Goal: Check status

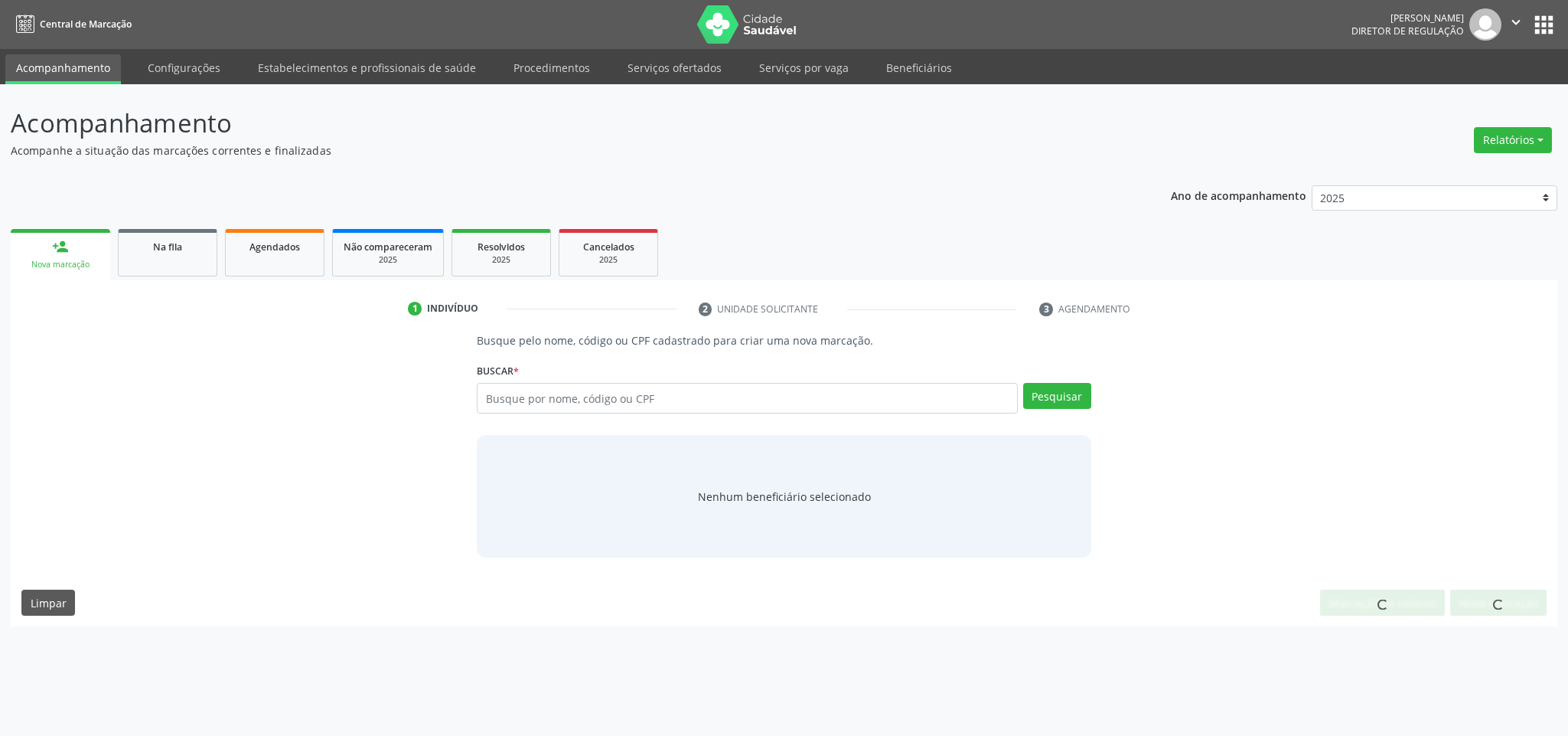
click at [731, 391] on input "text" at bounding box center [747, 398] width 540 height 30
type input "005.1086.154-72"
click at [1052, 391] on button "Pesquisar" at bounding box center [1057, 396] width 68 height 26
drag, startPoint x: 480, startPoint y: 389, endPoint x: 370, endPoint y: 368, distance: 112.0
click at [373, 370] on div "Busque pelo nome, código ou CPF cadastrado para criar uma nova marcação. [GEOGR…" at bounding box center [784, 445] width 1526 height 225
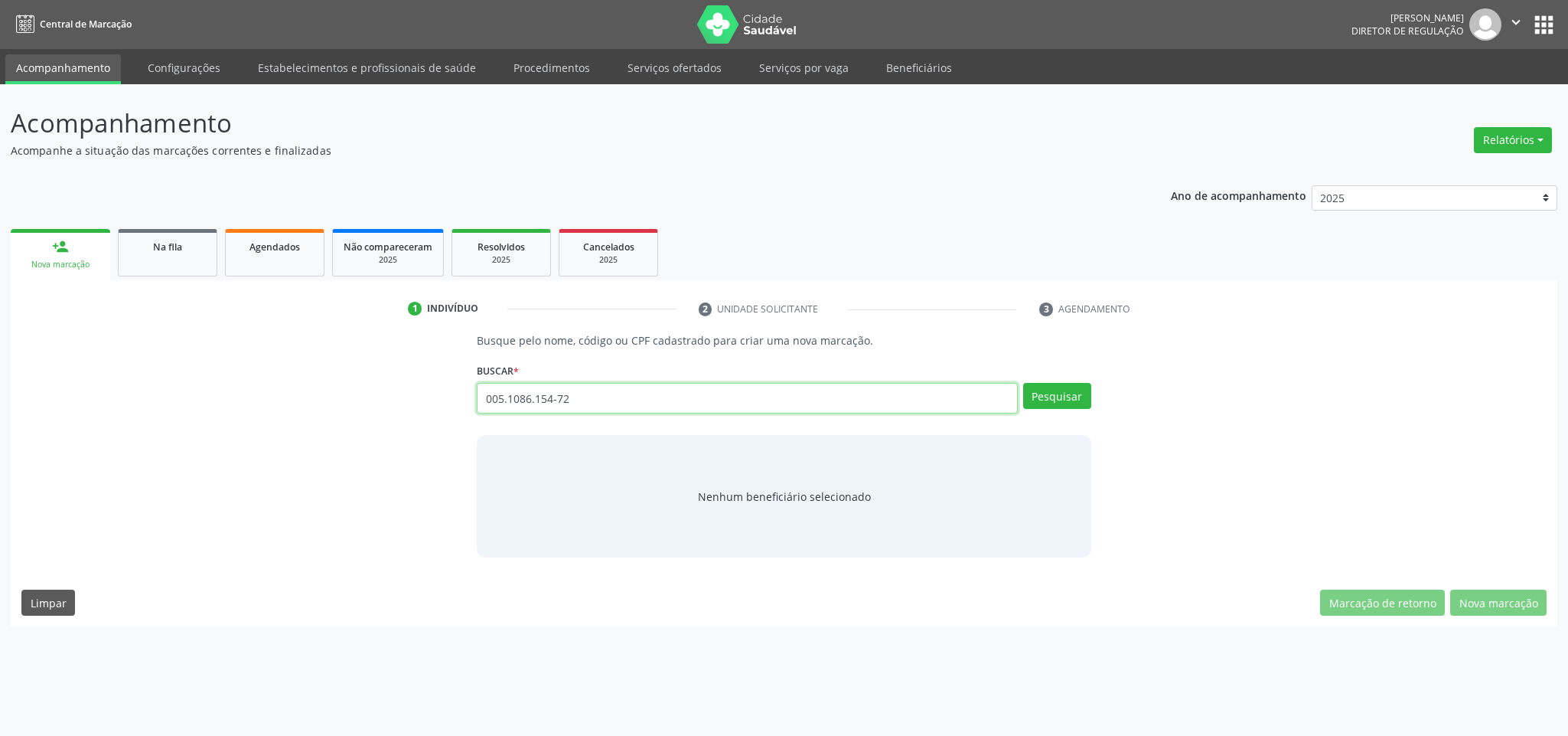
paste input "[PERSON_NAME]"
type input "[PERSON_NAME]"
click at [1043, 400] on button "Pesquisar" at bounding box center [1057, 396] width 68 height 26
type input "[PERSON_NAME]"
click at [1036, 392] on button "Pesquisar" at bounding box center [1057, 396] width 68 height 26
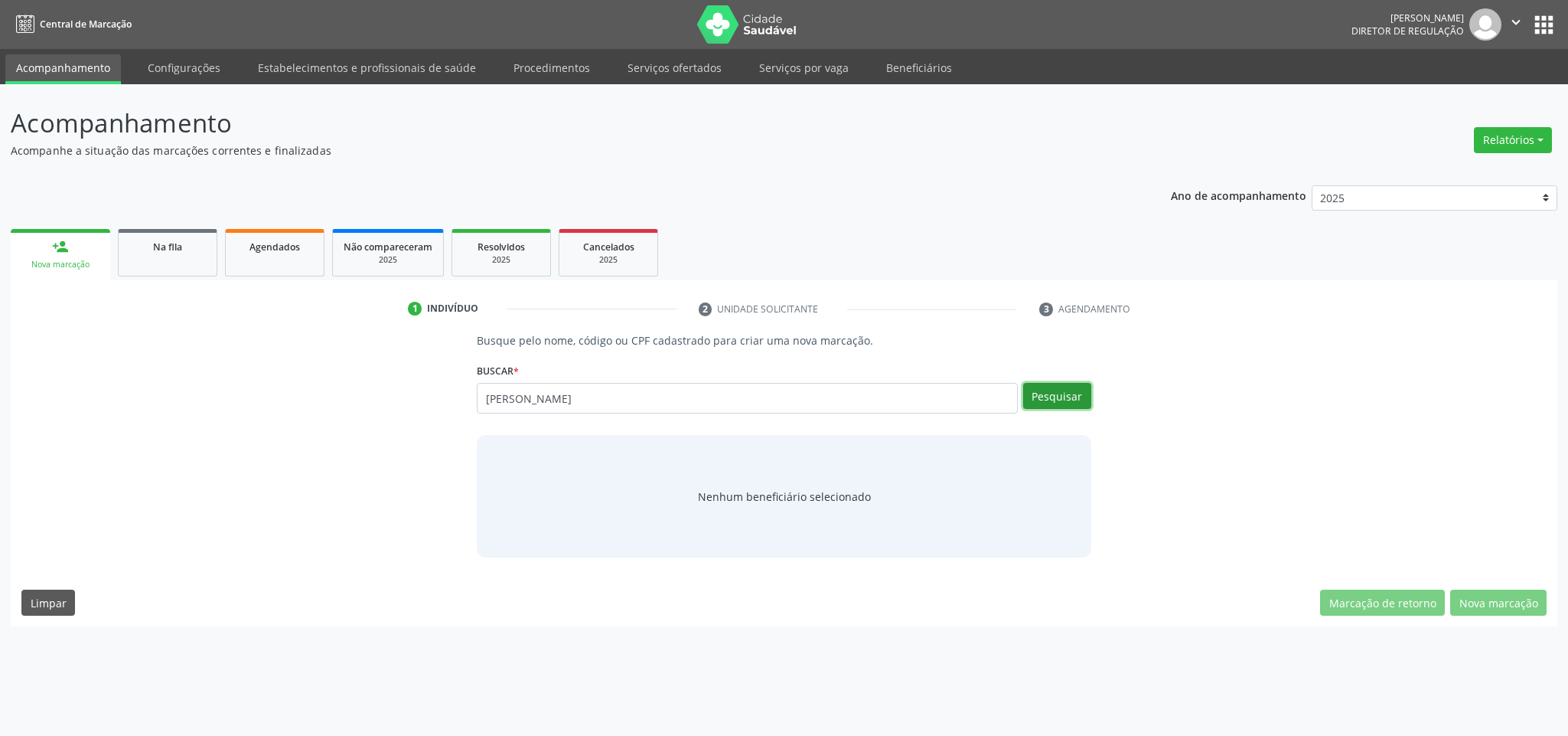
click at [1038, 395] on button "Pesquisar" at bounding box center [1057, 396] width 68 height 26
drag, startPoint x: 708, startPoint y: 391, endPoint x: 0, endPoint y: 312, distance: 712.4
click at [0, 312] on div "Acompanhamento Acompanhe a situação das marcações correntes e finalizadas Relat…" at bounding box center [784, 410] width 1568 height 651
paste input "027.820.774-76"
type input "027.820.774-76"
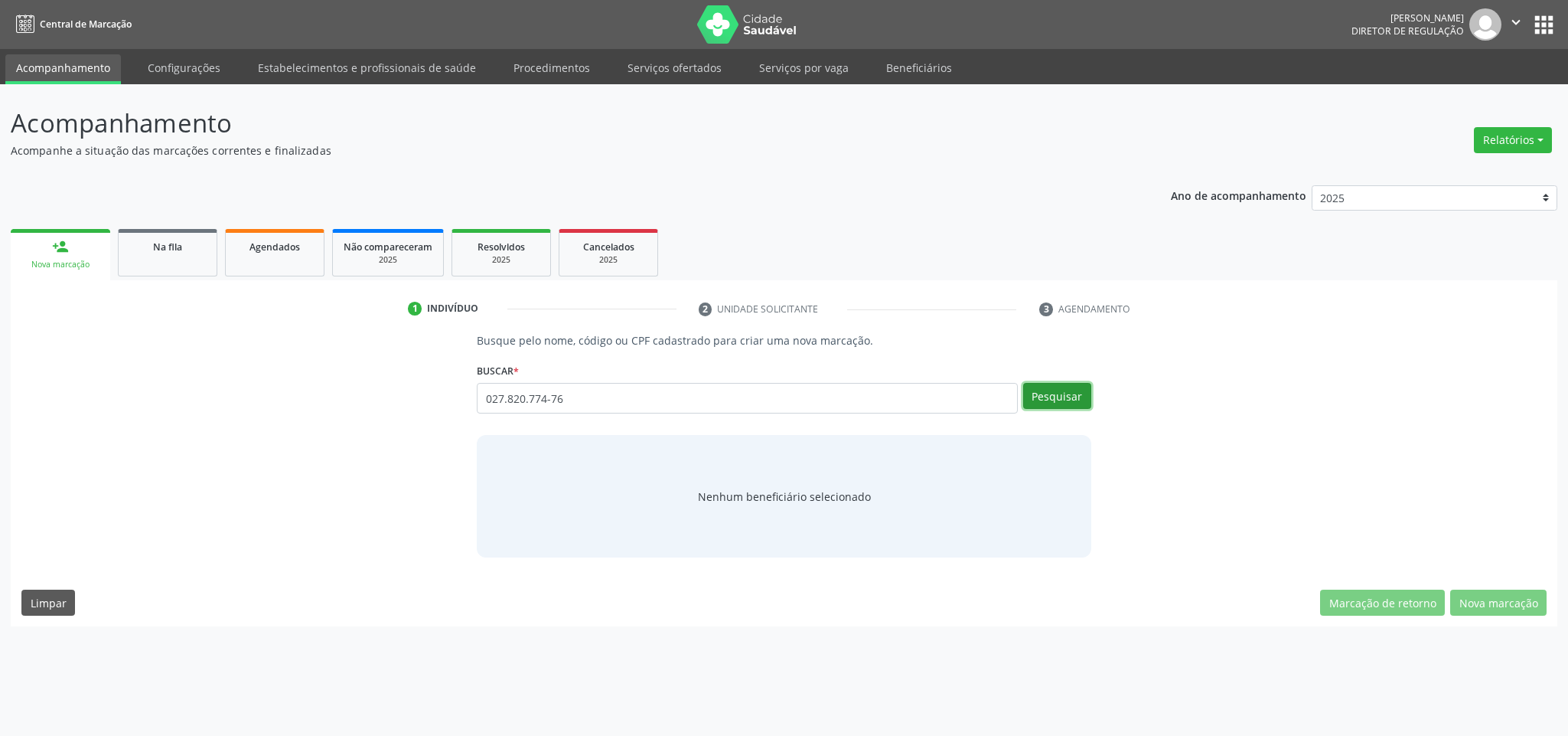
click at [1055, 386] on button "Pesquisar" at bounding box center [1057, 396] width 68 height 26
drag, startPoint x: 639, startPoint y: 391, endPoint x: 390, endPoint y: 341, distance: 254.0
click at [390, 341] on div "Busque pelo nome, código ou CPF cadastrado para criar uma nova marcação. [GEOGR…" at bounding box center [784, 445] width 1526 height 225
paste input "[PERSON_NAME]"
type input "[PERSON_NAME]"
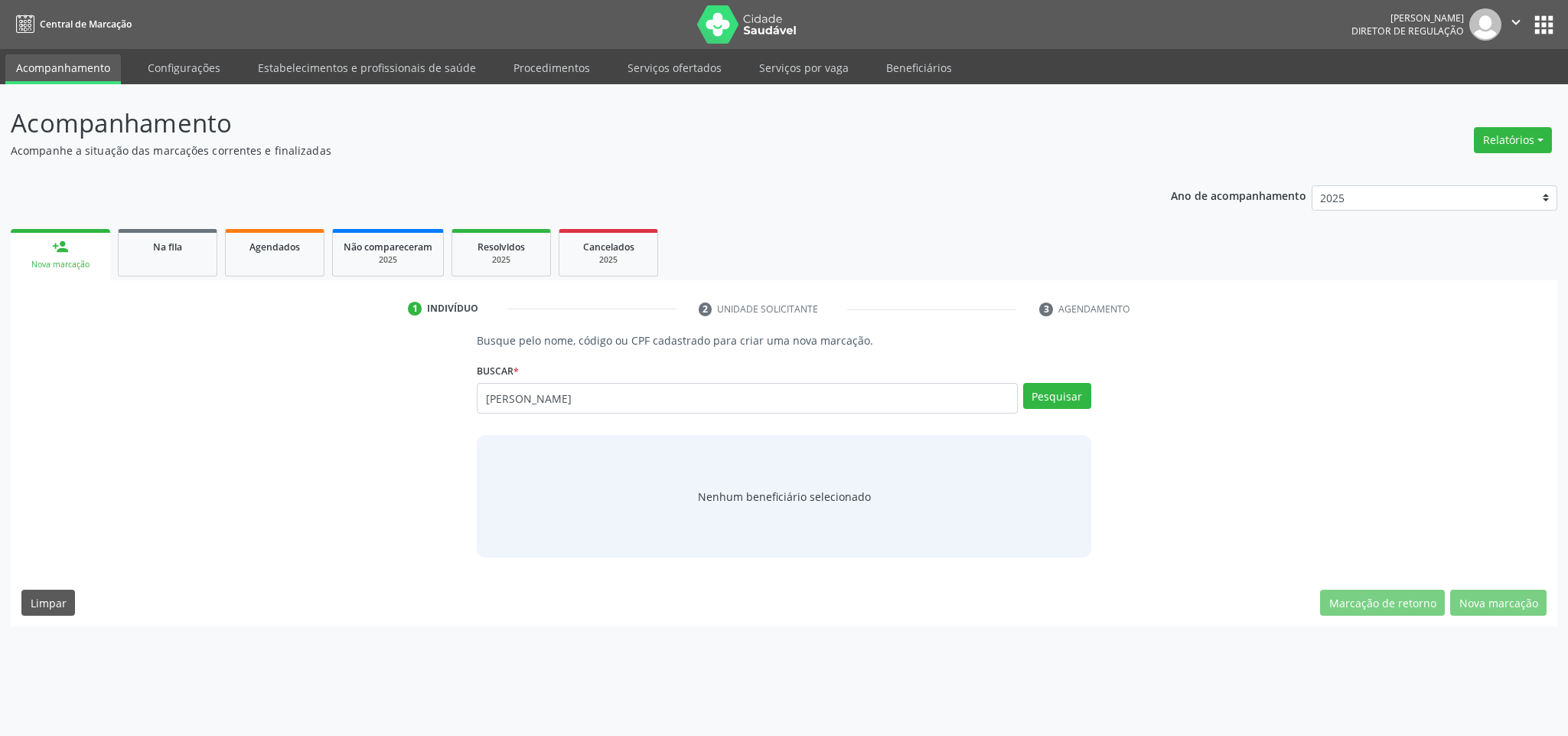
click at [1032, 379] on div "Buscar * 027.820.774-76 Busque por nome, código ou CPF Nenhum resultado encontr…" at bounding box center [784, 391] width 614 height 65
click at [1036, 386] on button "Pesquisar" at bounding box center [1057, 396] width 68 height 26
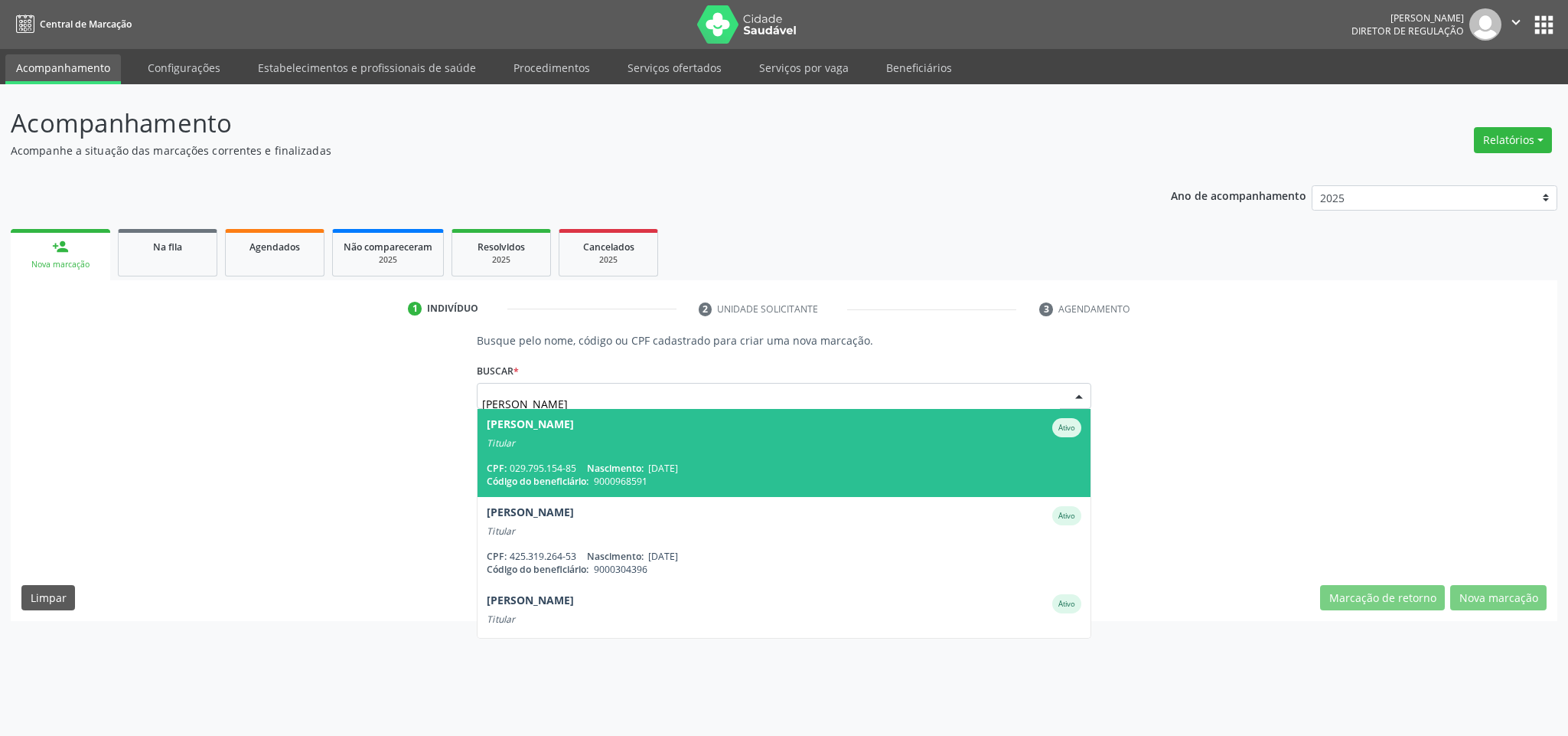
scroll to position [115, 0]
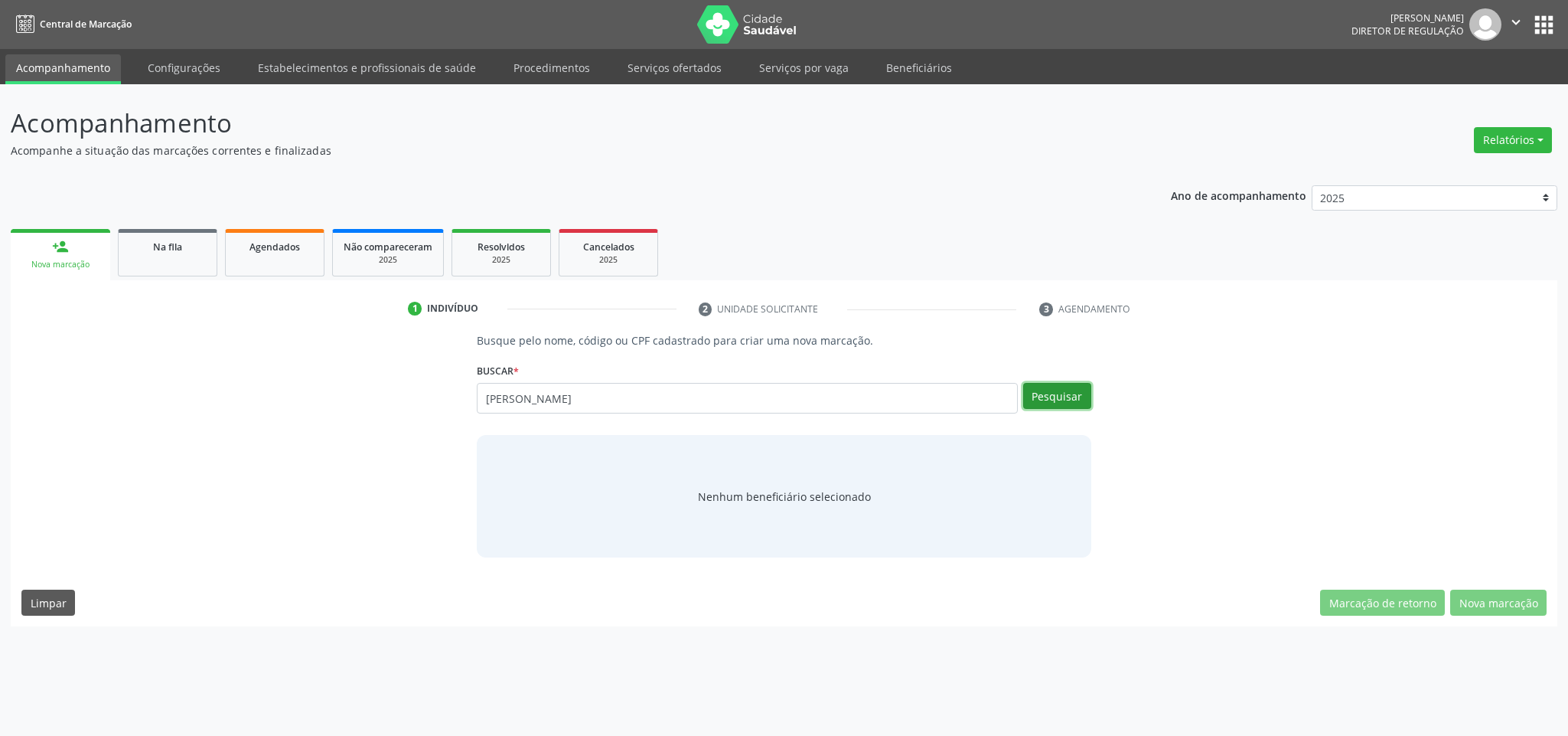
click at [1027, 388] on button "Pesquisar" at bounding box center [1057, 396] width 68 height 26
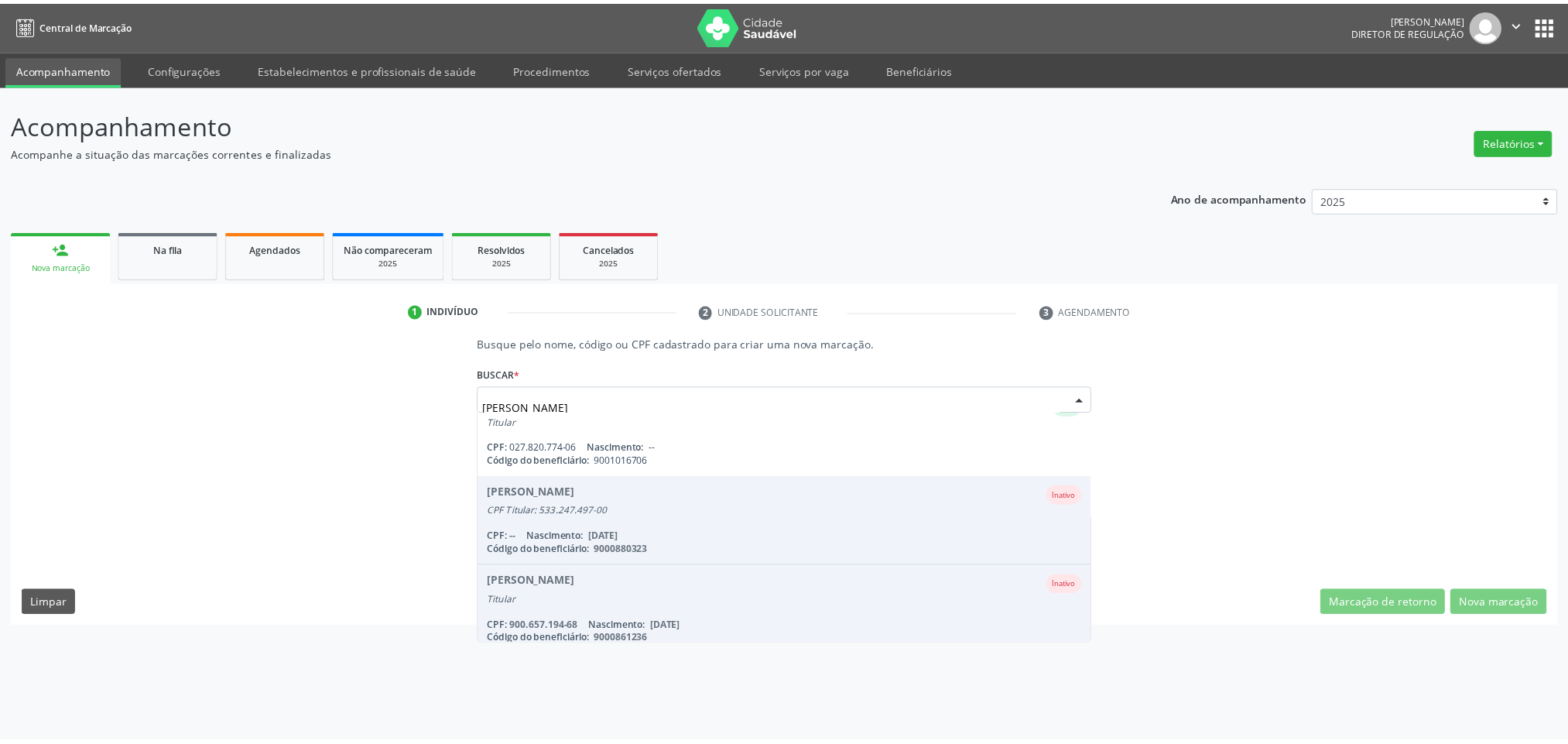
scroll to position [176, 0]
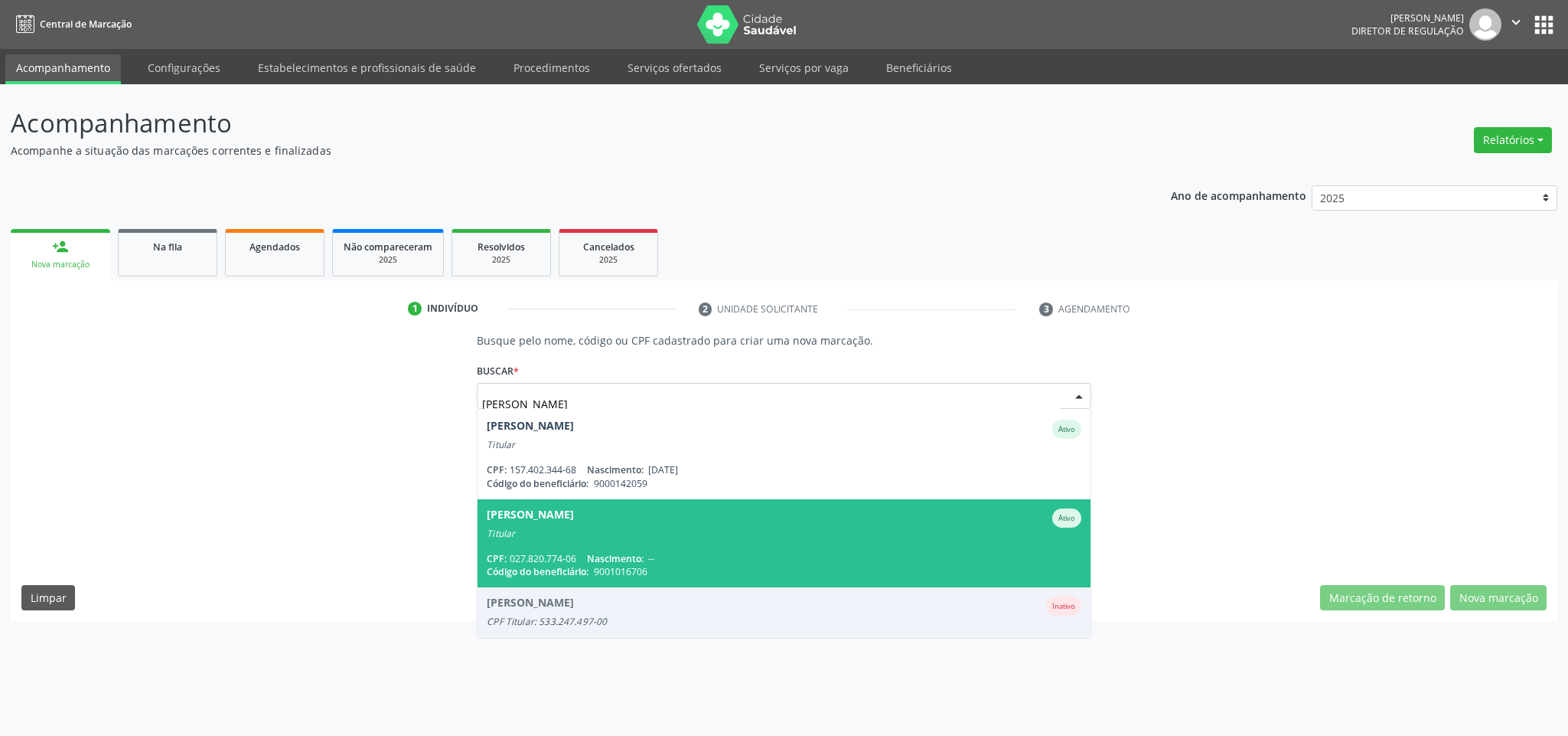
click at [897, 538] on div "Titular" at bounding box center [784, 533] width 594 height 12
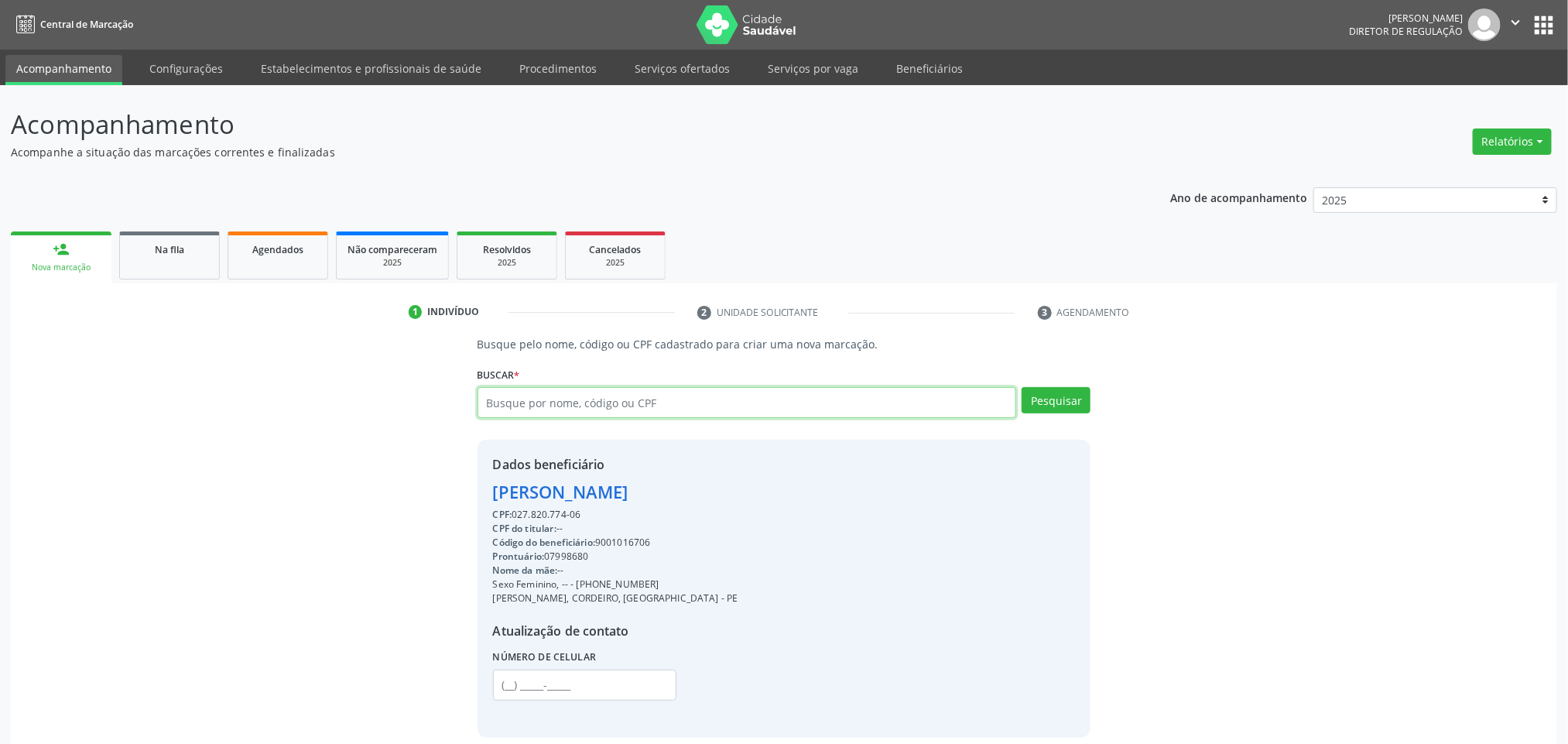
click at [619, 396] on input "text" at bounding box center [747, 402] width 540 height 31
paste input "302.020.864-53"
type input "302.020.864-53"
click at [1078, 406] on button "Pesquisar" at bounding box center [1056, 400] width 69 height 26
type input "302.020.864-53"
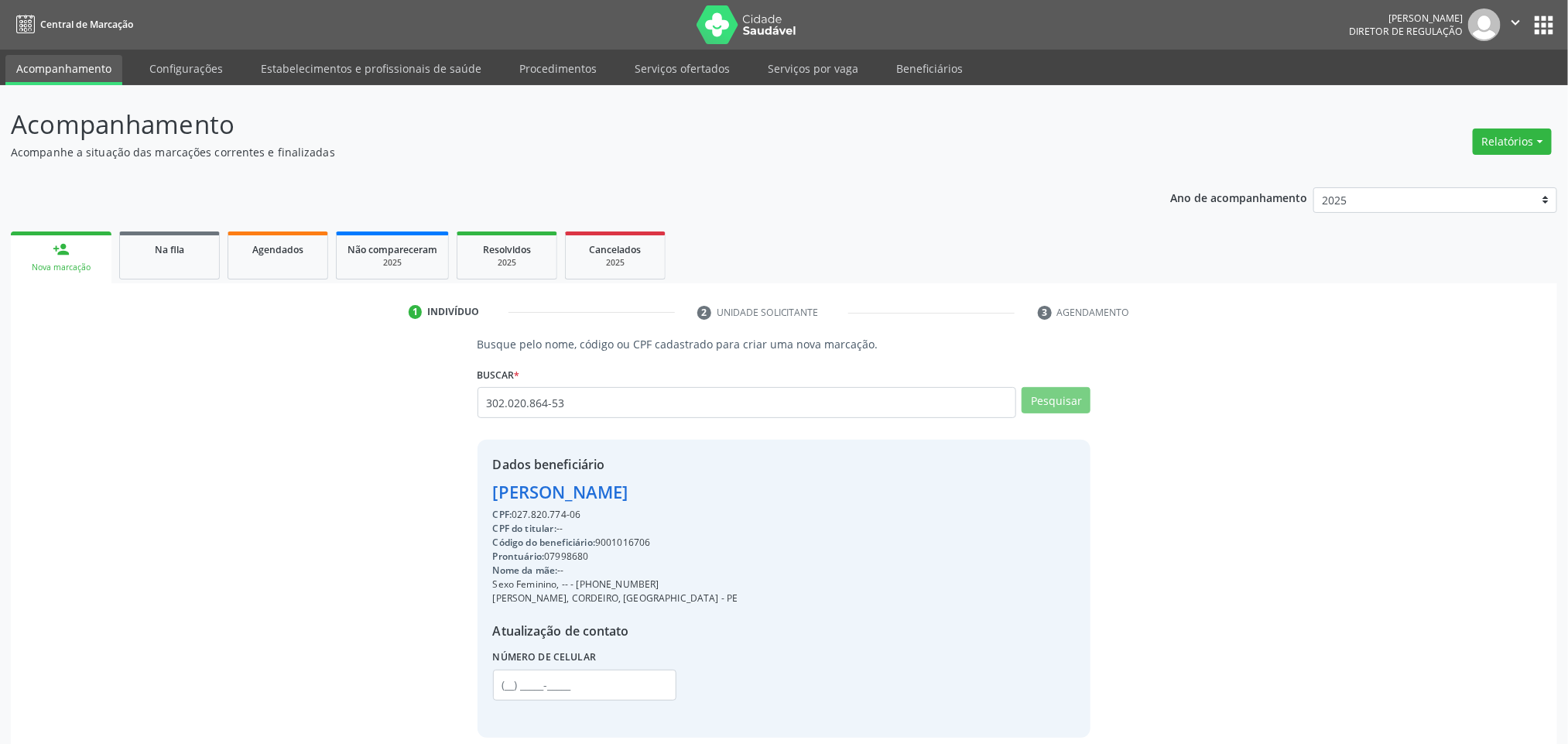
scroll to position [0, 0]
drag, startPoint x: 591, startPoint y: 401, endPoint x: 379, endPoint y: 377, distance: 213.4
click at [384, 381] on div "Busque pelo nome, código ou CPF cadastrado para criar uma nova marcação. [GEOGR…" at bounding box center [783, 537] width 1524 height 401
paste input "715.655.344-50"
type input "715.655.344-50"
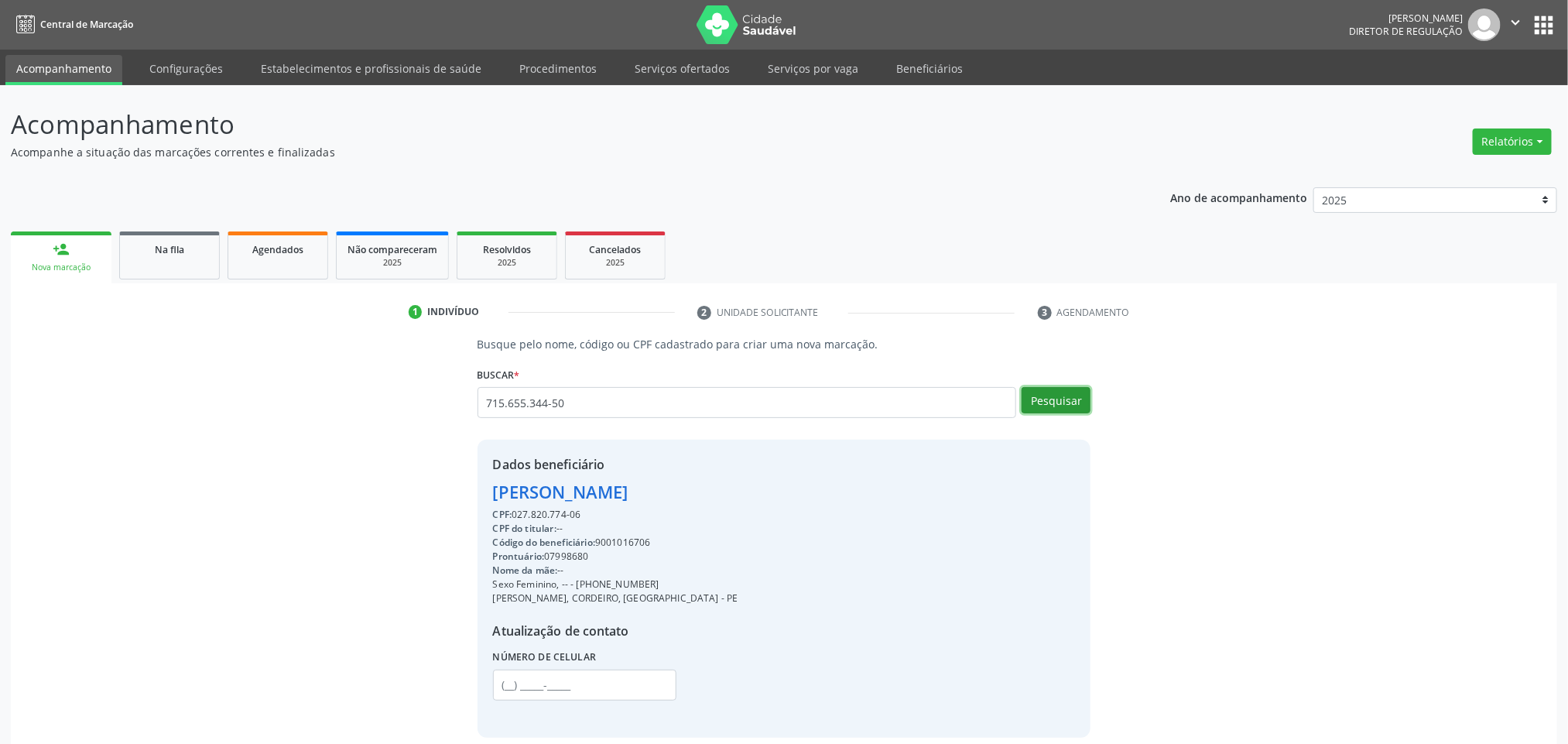
click at [1043, 400] on button "Pesquisar" at bounding box center [1056, 400] width 69 height 26
type input "715.655.344-50"
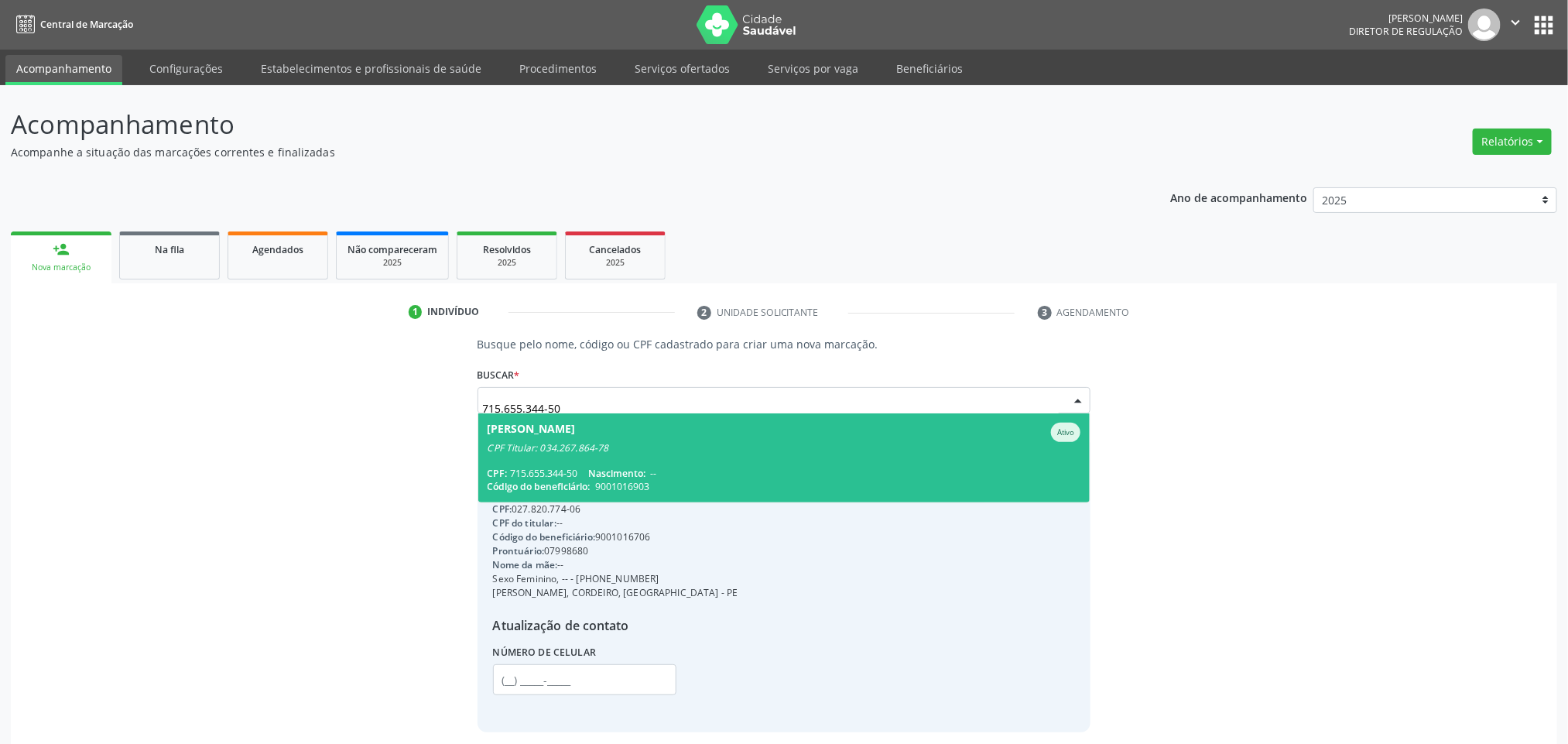
click at [795, 447] on div "CPF Titular: 034.267.864-78" at bounding box center [784, 448] width 594 height 12
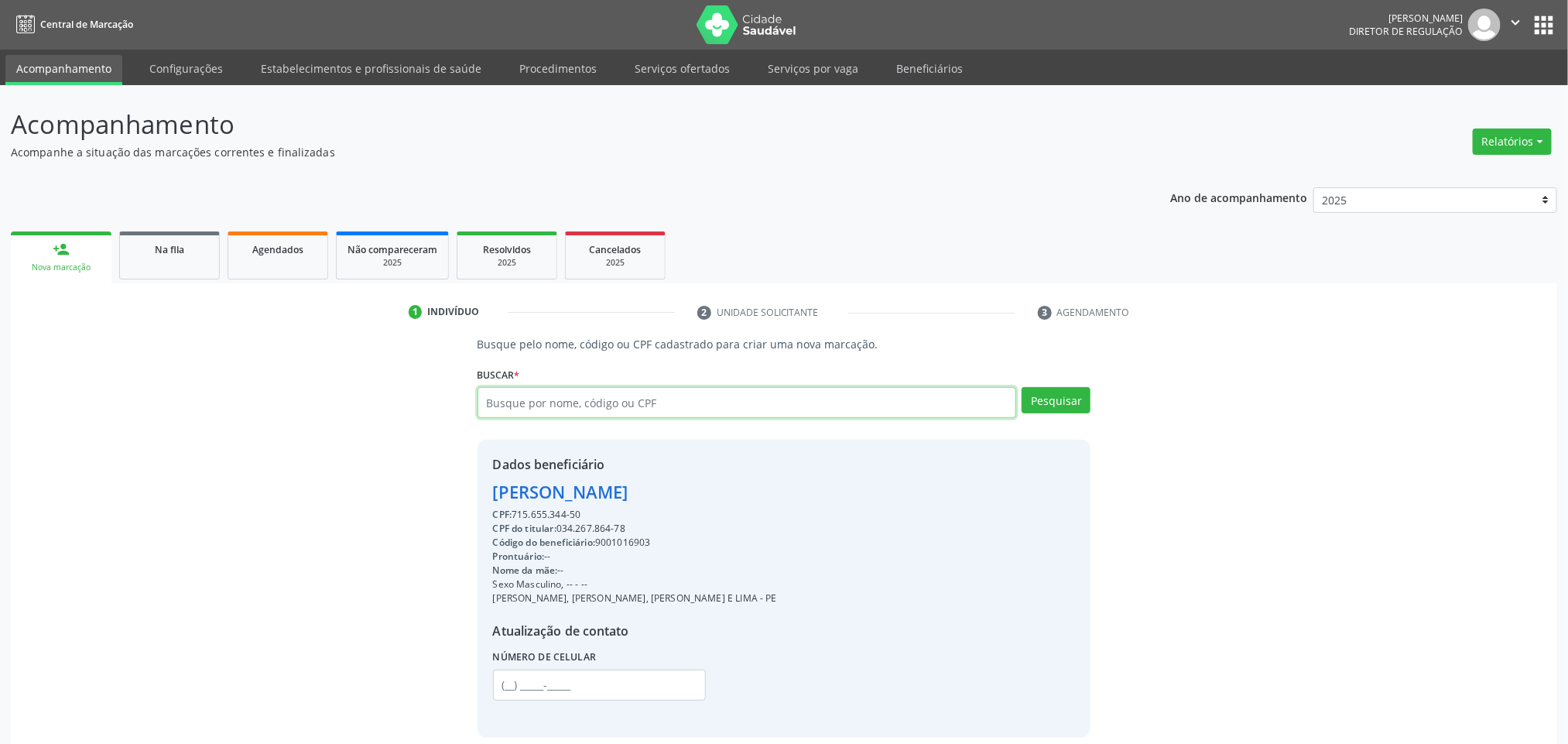
drag, startPoint x: 495, startPoint y: 391, endPoint x: 457, endPoint y: 385, distance: 38.5
click at [457, 385] on div "Busque pelo nome, código ou CPF cadastrado para criar uma nova marcação. [GEOGR…" at bounding box center [783, 537] width 1524 height 401
paste input "715.655.334-88"
type input "715.655.334-88"
click at [1042, 388] on button "Pesquisar" at bounding box center [1056, 400] width 69 height 26
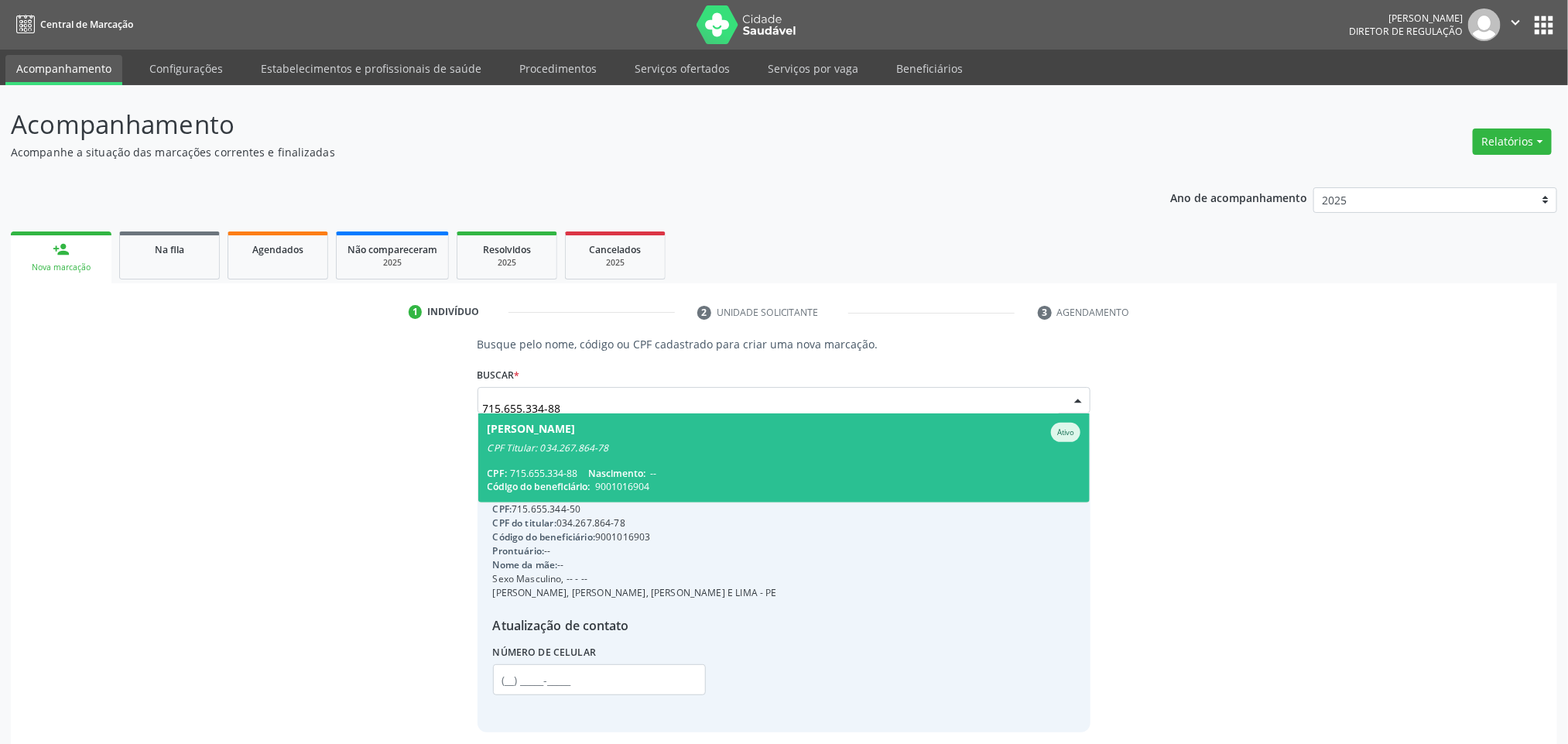
click at [743, 463] on span "[PERSON_NAME] CPF Titular: 034.267.864-78 CPF: 715.655.334-88 Nascimento: -- Có…" at bounding box center [784, 458] width 612 height 89
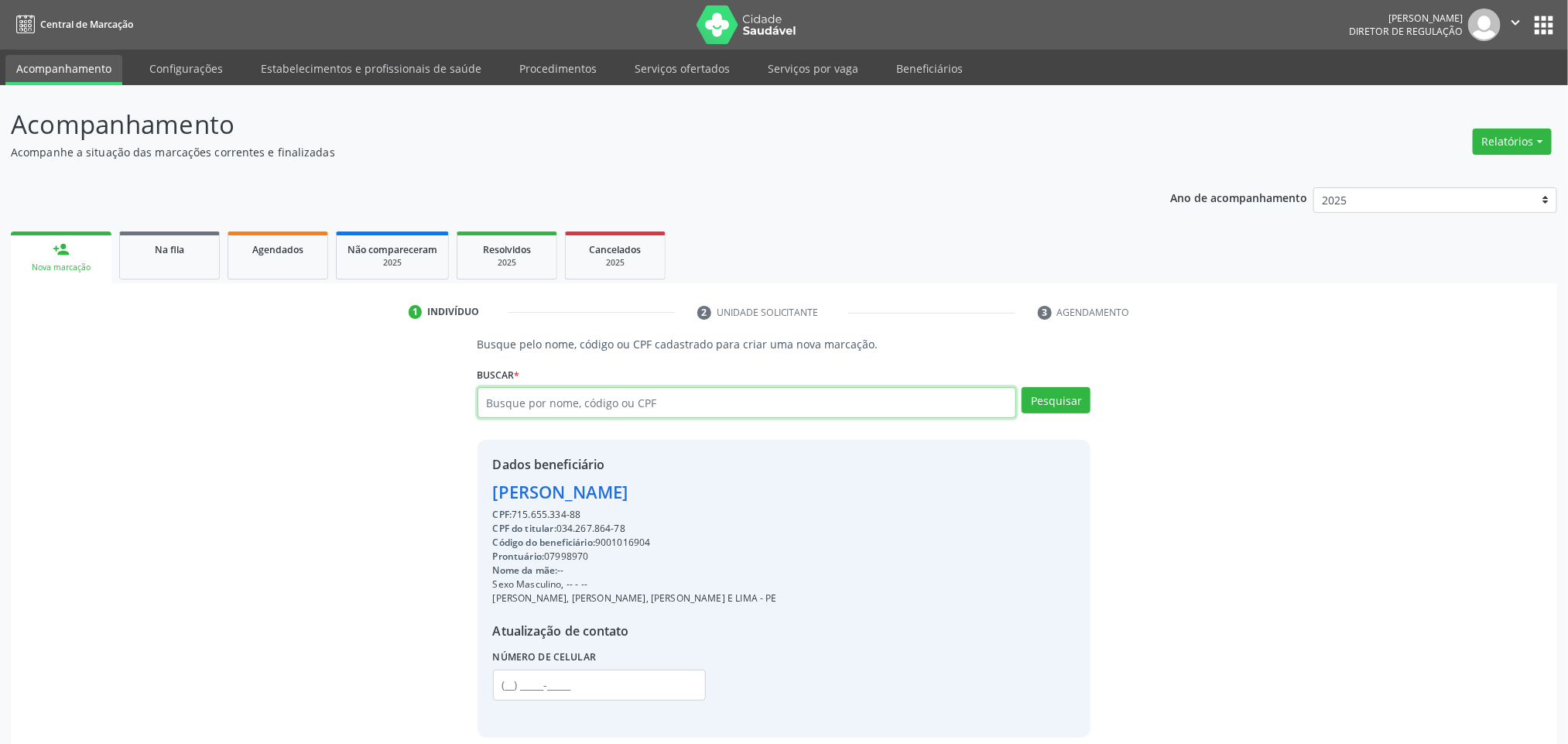
click at [853, 410] on input "text" at bounding box center [747, 402] width 540 height 31
paste input "715.655.334-88"
type input "715.655.334-88"
click at [1052, 396] on button "Pesquisar" at bounding box center [1056, 400] width 69 height 26
type input "715.655.334-88"
